Goal: Information Seeking & Learning: Learn about a topic

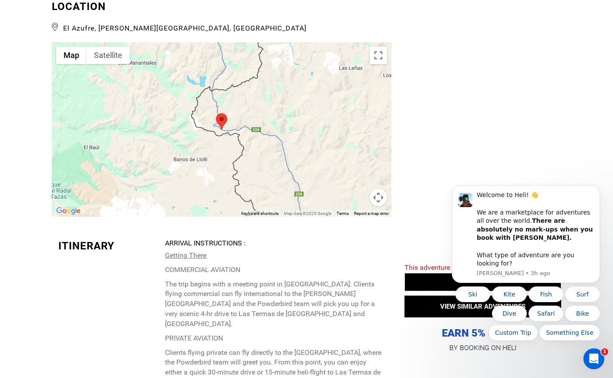
scroll to position [1891, 0]
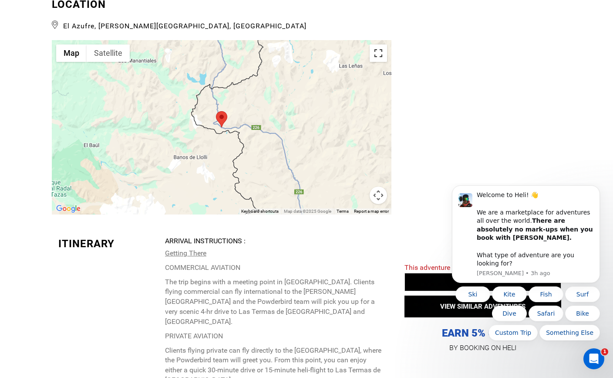
click at [378, 44] on button "Toggle fullscreen view" at bounding box center [378, 52] width 17 height 17
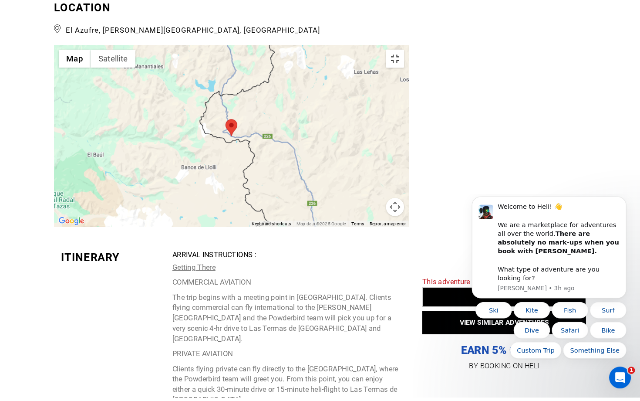
scroll to position [0, 0]
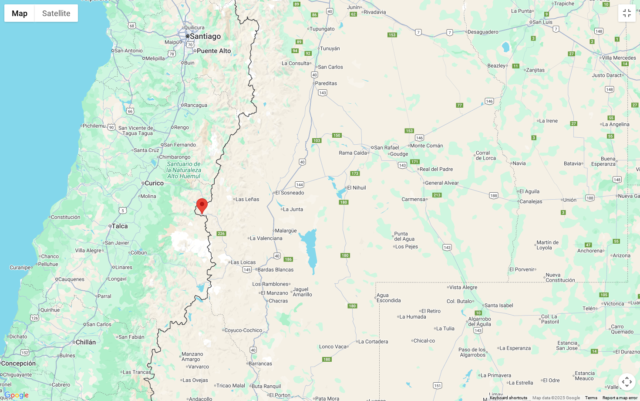
drag, startPoint x: 347, startPoint y: 98, endPoint x: 295, endPoint y: 136, distance: 64.2
click at [295, 136] on div at bounding box center [320, 200] width 640 height 401
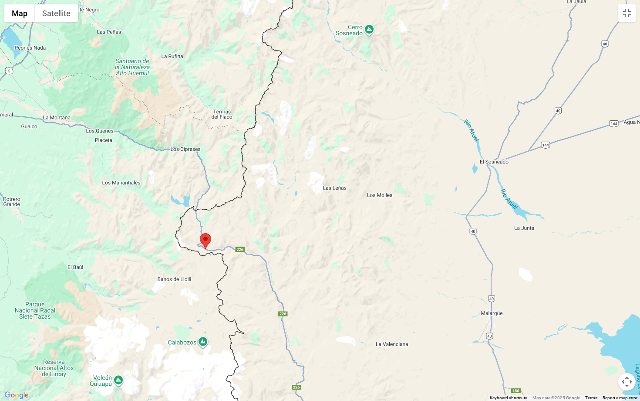
drag, startPoint x: 109, startPoint y: 208, endPoint x: 258, endPoint y: 220, distance: 149.8
click at [258, 220] on div at bounding box center [320, 200] width 640 height 401
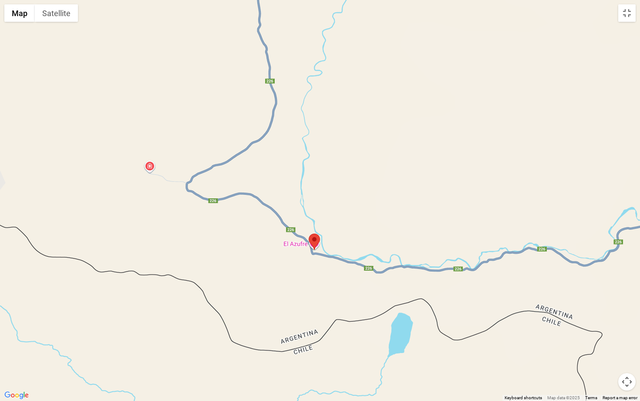
drag, startPoint x: 111, startPoint y: 247, endPoint x: 242, endPoint y: 244, distance: 130.7
click at [242, 244] on div at bounding box center [320, 200] width 640 height 401
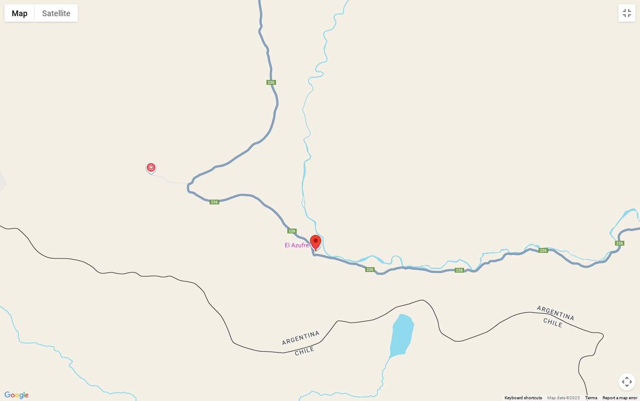
click at [152, 169] on div at bounding box center [320, 200] width 640 height 401
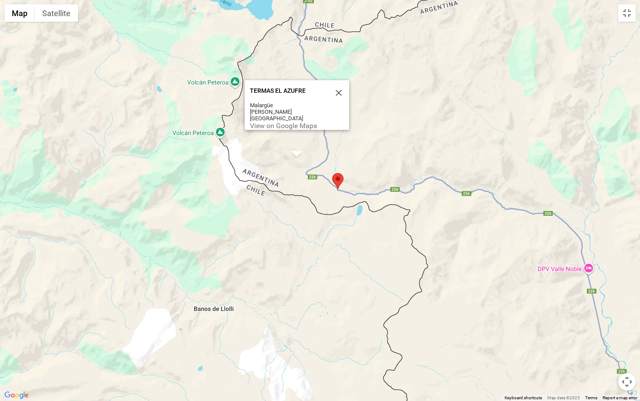
drag, startPoint x: 131, startPoint y: 284, endPoint x: 277, endPoint y: 282, distance: 146.3
click at [277, 282] on div "TERMAS EL AZUFRE TERMAS EL AZUFRE Malargüe [GEOGRAPHIC_DATA] [GEOGRAPHIC_DATA] …" at bounding box center [320, 200] width 640 height 401
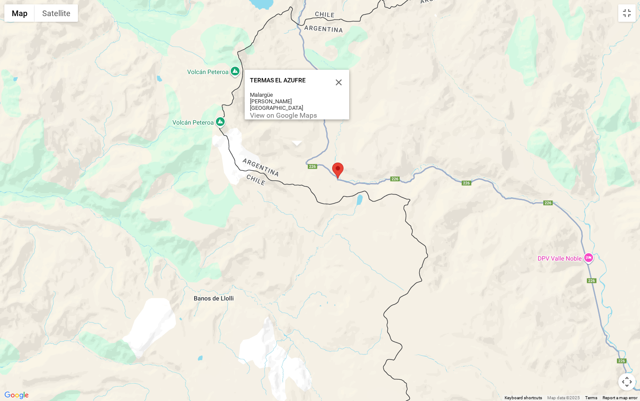
click at [220, 122] on div "TERMAS EL AZUFRE TERMAS EL AZUFRE Malargüe [GEOGRAPHIC_DATA] [GEOGRAPHIC_DATA] …" at bounding box center [320, 200] width 640 height 401
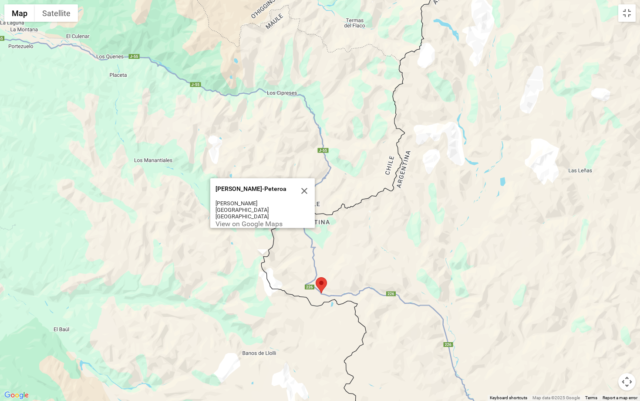
drag, startPoint x: 144, startPoint y: 124, endPoint x: 202, endPoint y: 223, distance: 115.6
click at [202, 223] on div "[PERSON_NAME]-[PERSON_NAME]-[GEOGRAPHIC_DATA] [PERSON_NAME][GEOGRAPHIC_DATA] [G…" at bounding box center [320, 200] width 640 height 401
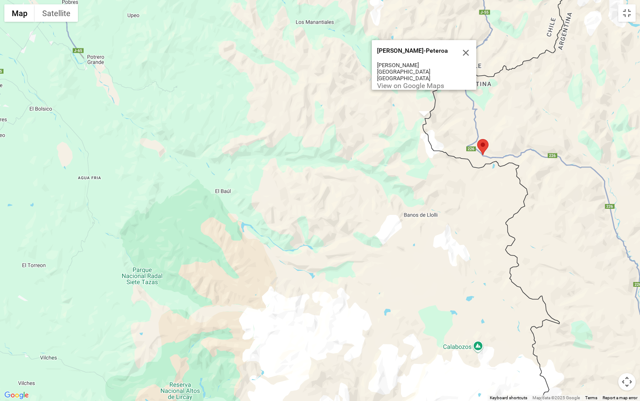
drag, startPoint x: 152, startPoint y: 250, endPoint x: 316, endPoint y: 109, distance: 215.3
click at [316, 109] on div "[PERSON_NAME]-[PERSON_NAME]-[GEOGRAPHIC_DATA] [PERSON_NAME][GEOGRAPHIC_DATA] [G…" at bounding box center [320, 200] width 640 height 401
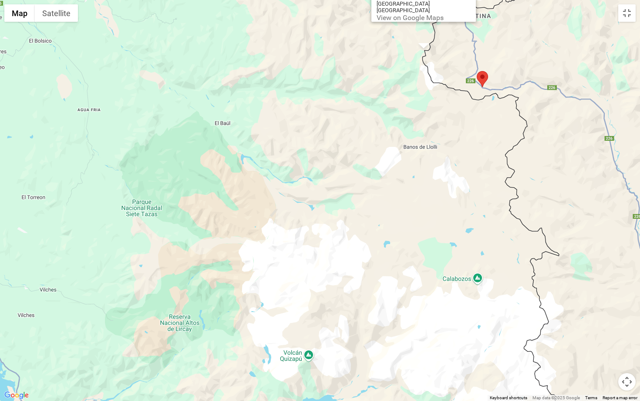
drag, startPoint x: 193, startPoint y: 276, endPoint x: 192, endPoint y: 207, distance: 68.8
click at [192, 207] on div "[PERSON_NAME]-[PERSON_NAME]-[GEOGRAPHIC_DATA] [PERSON_NAME][GEOGRAPHIC_DATA] [G…" at bounding box center [320, 200] width 640 height 401
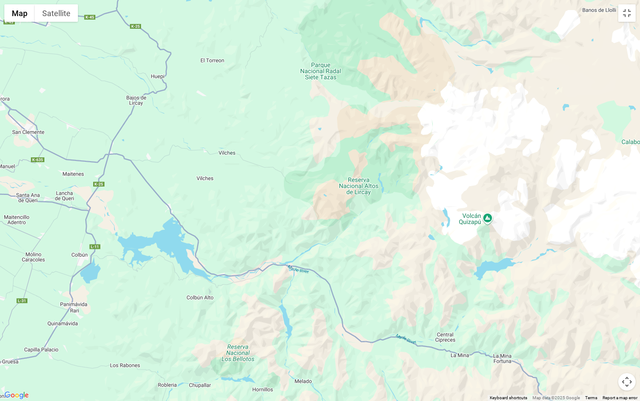
drag, startPoint x: 198, startPoint y: 349, endPoint x: 380, endPoint y: 212, distance: 228.0
click at [380, 212] on div "[PERSON_NAME]-[PERSON_NAME]-[GEOGRAPHIC_DATA] [PERSON_NAME][GEOGRAPHIC_DATA] [G…" at bounding box center [320, 200] width 640 height 401
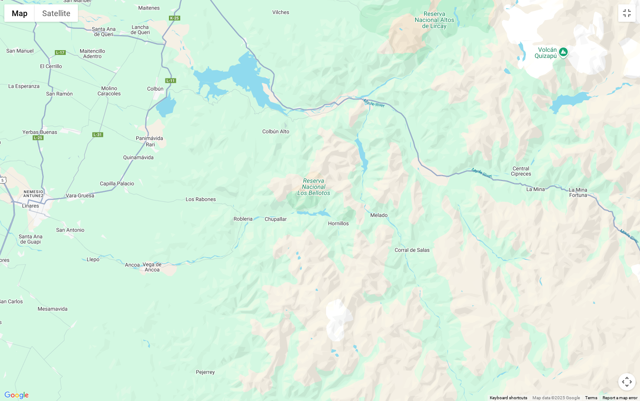
drag, startPoint x: 250, startPoint y: 323, endPoint x: 325, endPoint y: 156, distance: 183.2
click at [325, 156] on div "[PERSON_NAME]-[PERSON_NAME]-[GEOGRAPHIC_DATA] [PERSON_NAME][GEOGRAPHIC_DATA] [G…" at bounding box center [320, 200] width 640 height 401
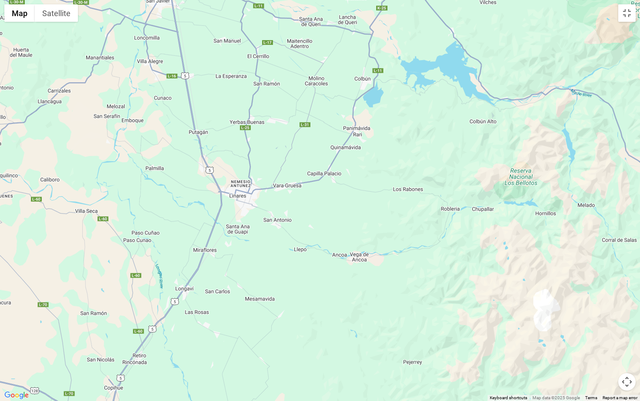
drag, startPoint x: 111, startPoint y: 222, endPoint x: 319, endPoint y: 209, distance: 208.5
click at [319, 210] on div "[PERSON_NAME]-[PERSON_NAME]-[GEOGRAPHIC_DATA] [PERSON_NAME][GEOGRAPHIC_DATA] [G…" at bounding box center [320, 200] width 640 height 401
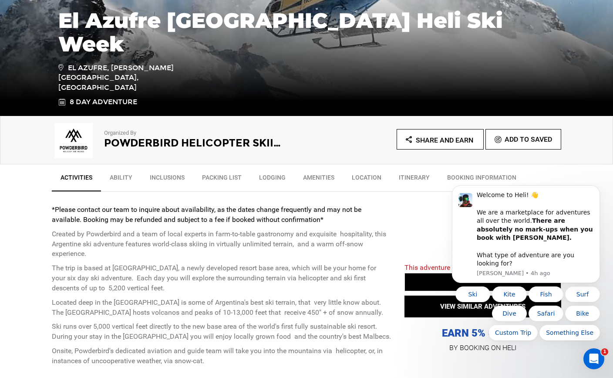
scroll to position [182, 0]
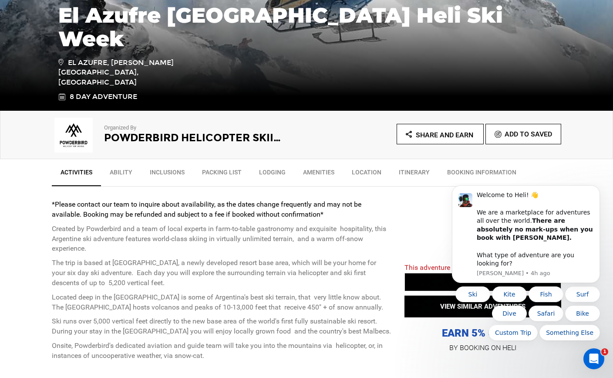
click at [116, 176] on link "Ability" at bounding box center [121, 174] width 40 height 22
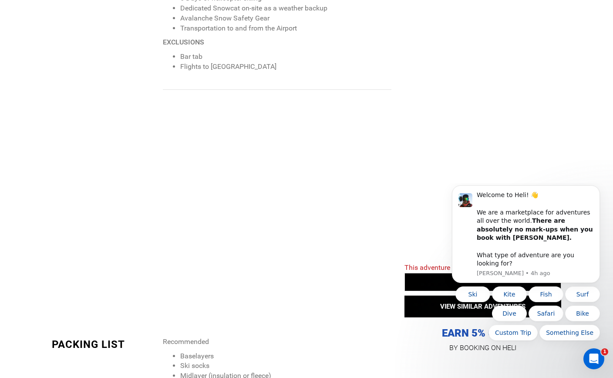
scroll to position [935, 0]
